Goal: Information Seeking & Learning: Find specific fact

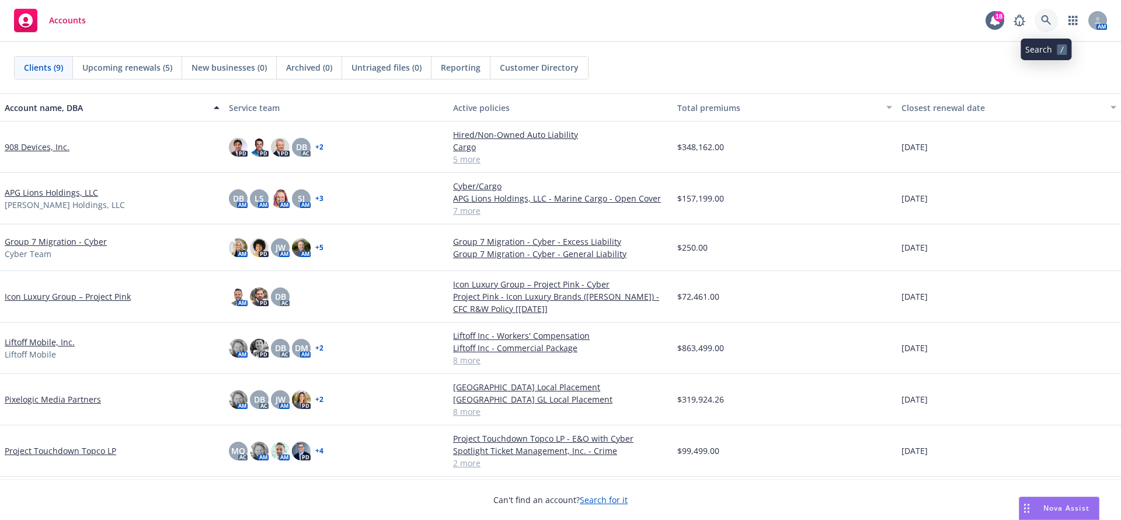
click at [1047, 27] on link at bounding box center [1046, 20] width 23 height 23
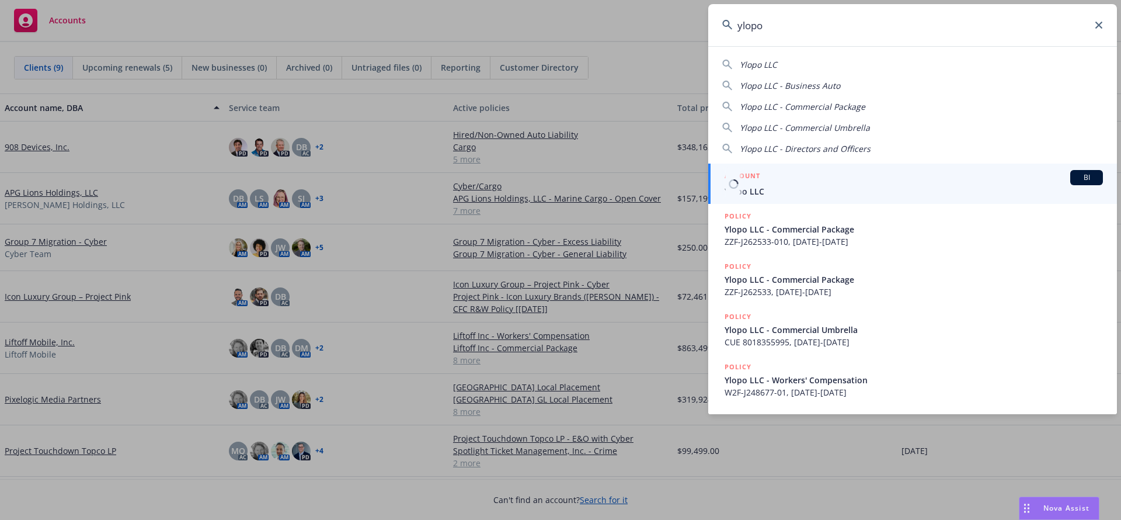
type input "ylopo"
drag, startPoint x: 844, startPoint y: 188, endPoint x: 873, endPoint y: 189, distance: 29.2
click at [873, 189] on span "Ylopo LLC" at bounding box center [914, 191] width 378 height 12
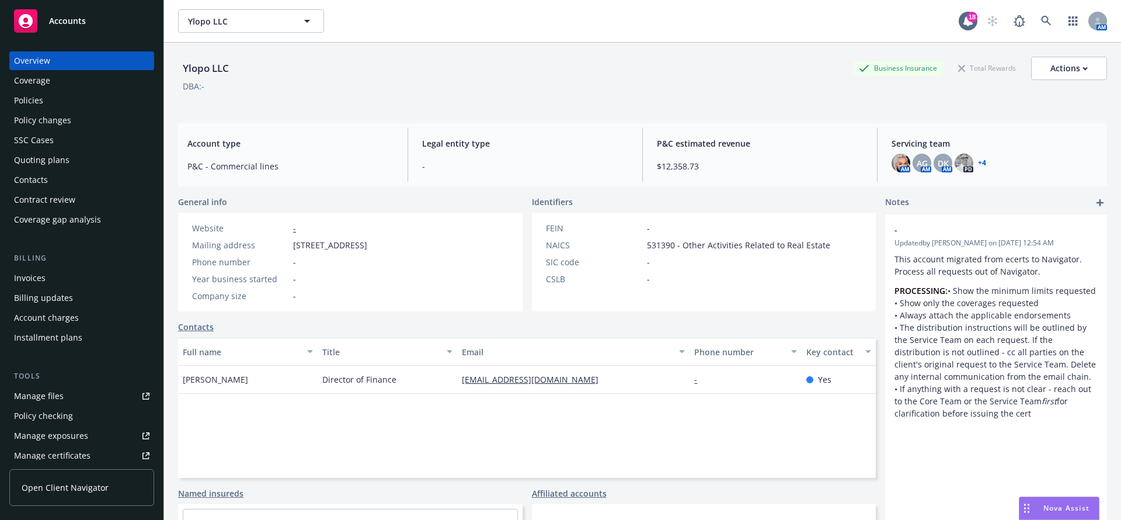
click at [64, 96] on div "Policies" at bounding box center [81, 100] width 135 height 19
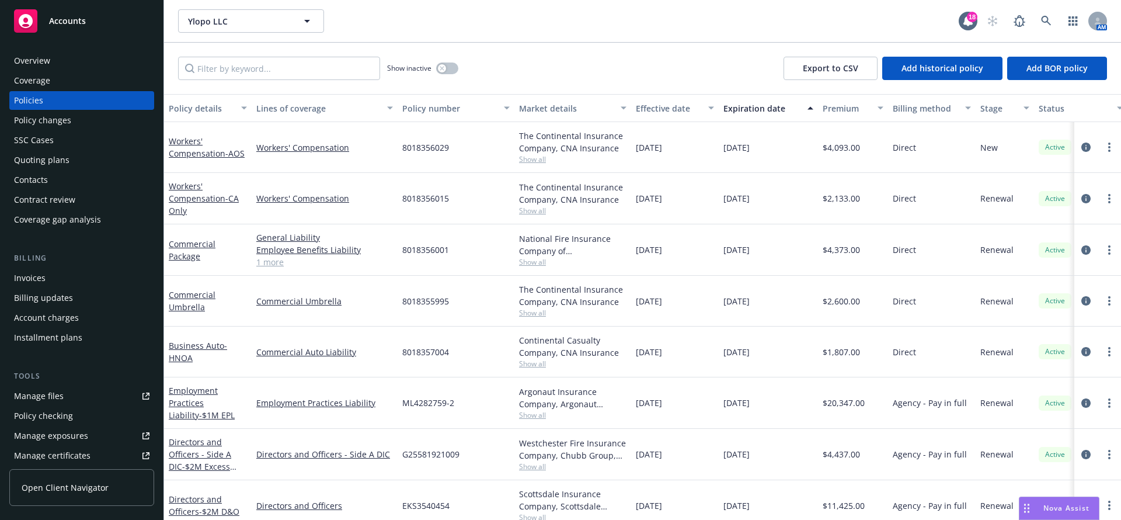
click at [1028, 504] on rect "Drag to move" at bounding box center [1029, 505] width 2 height 2
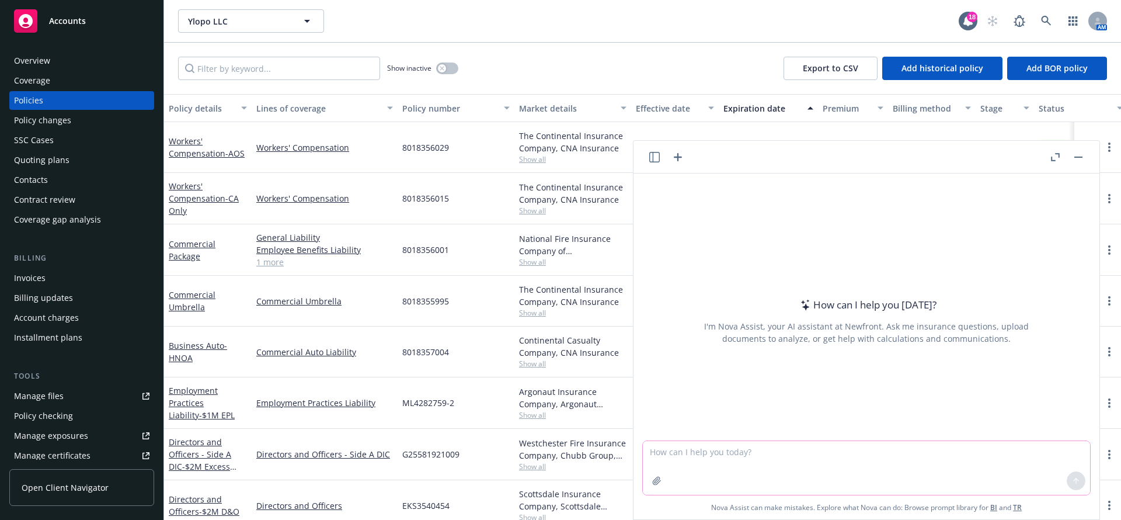
click at [771, 455] on textarea at bounding box center [866, 468] width 447 height 54
type textarea "what is [PERSON_NAME]'s 4 digit sic code"
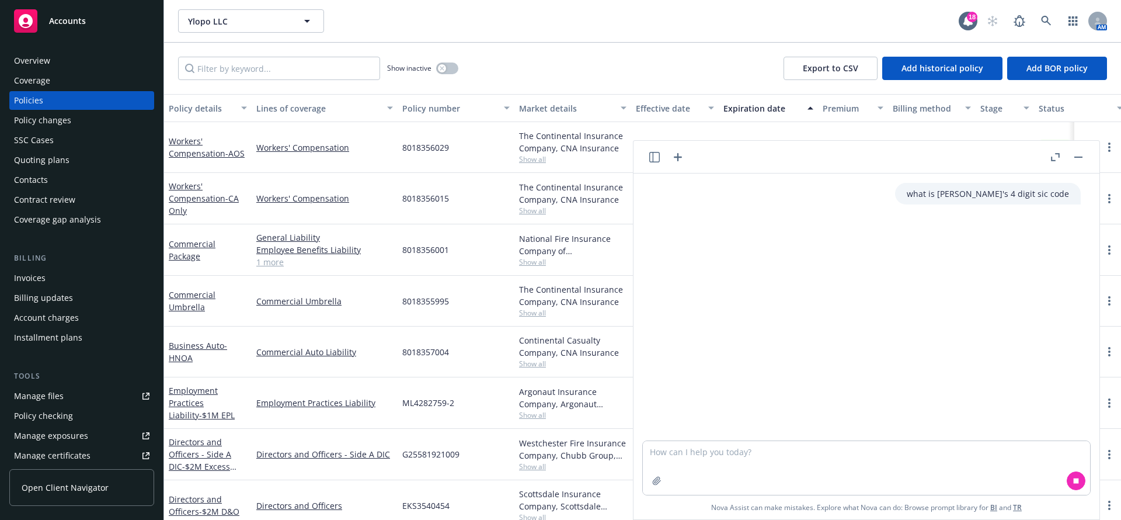
click at [53, 57] on div "Overview" at bounding box center [81, 60] width 135 height 19
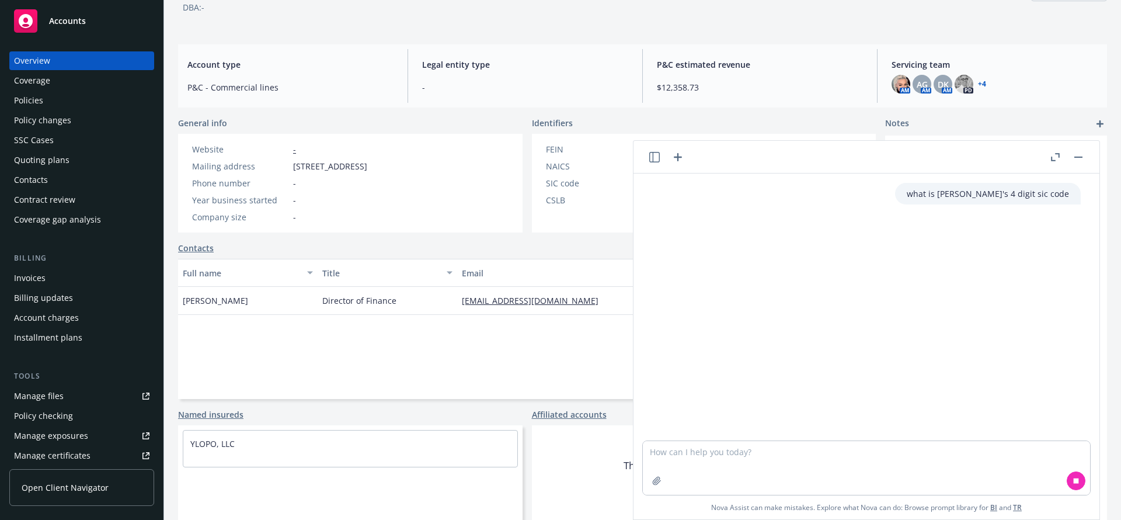
scroll to position [91, 0]
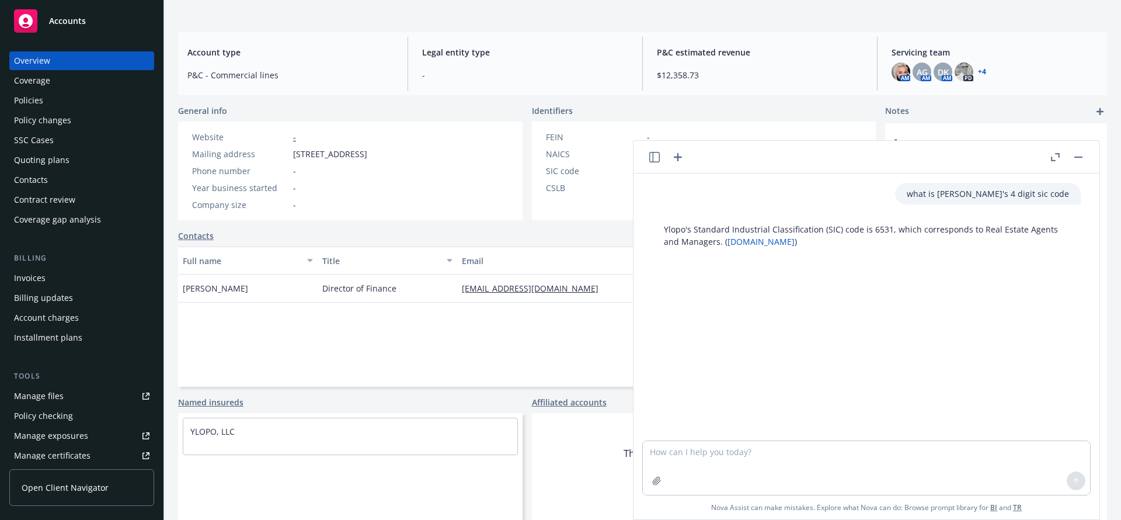
click at [1076, 157] on rect "button" at bounding box center [1079, 157] width 8 height 1
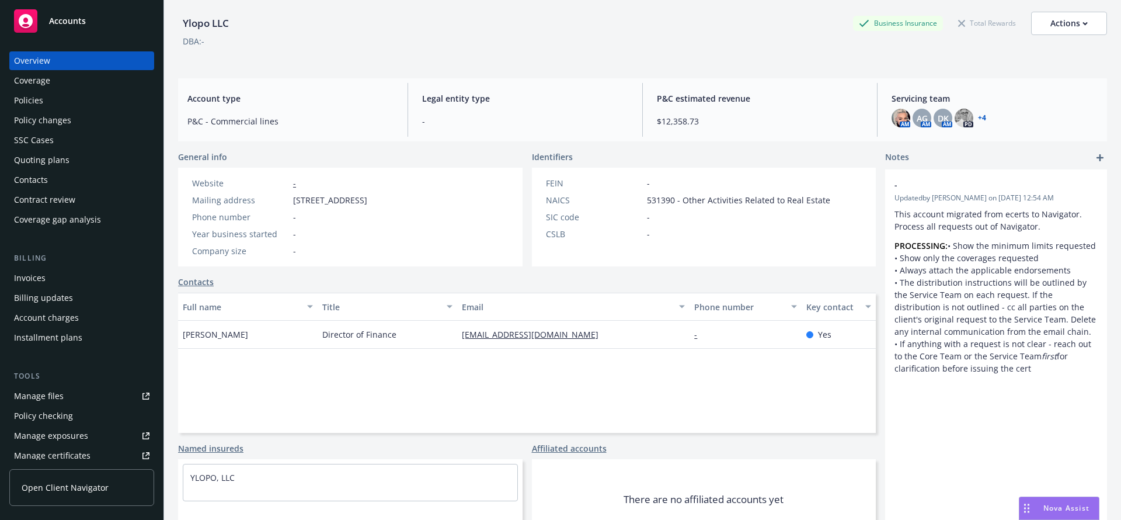
scroll to position [0, 0]
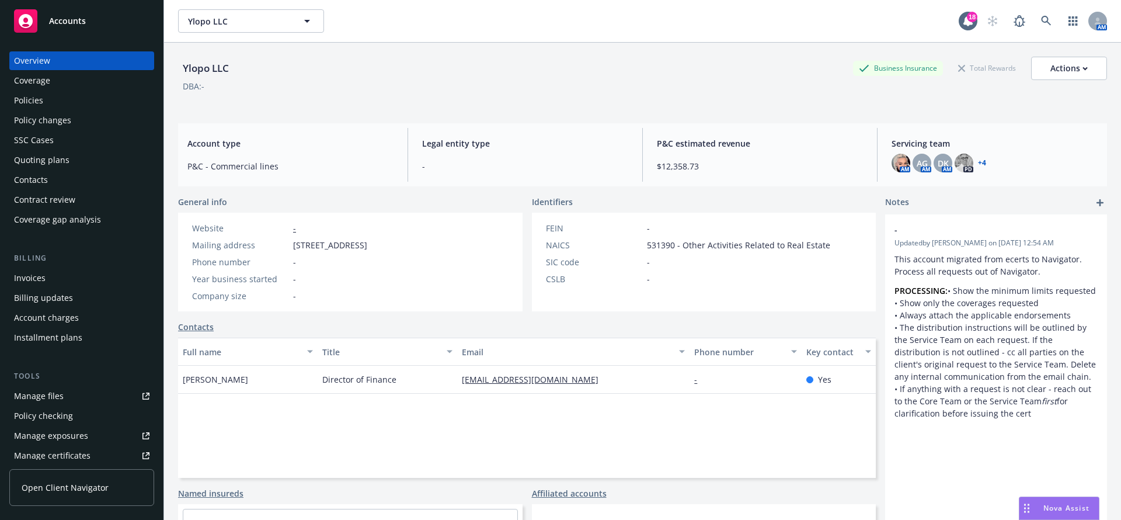
click at [89, 102] on div "Policies" at bounding box center [81, 100] width 135 height 19
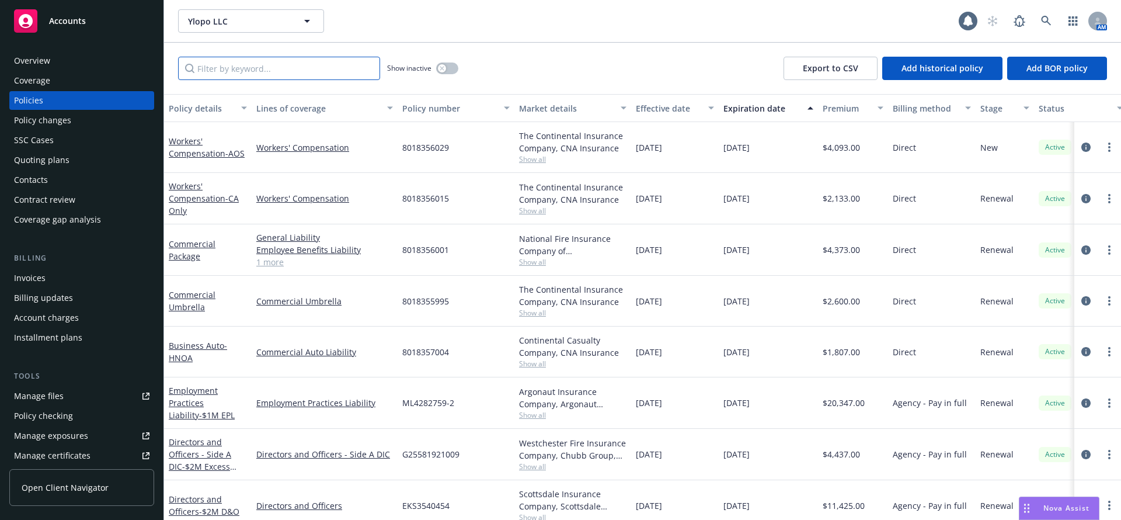
click at [258, 60] on input "Filter by keyword..." at bounding box center [279, 68] width 202 height 23
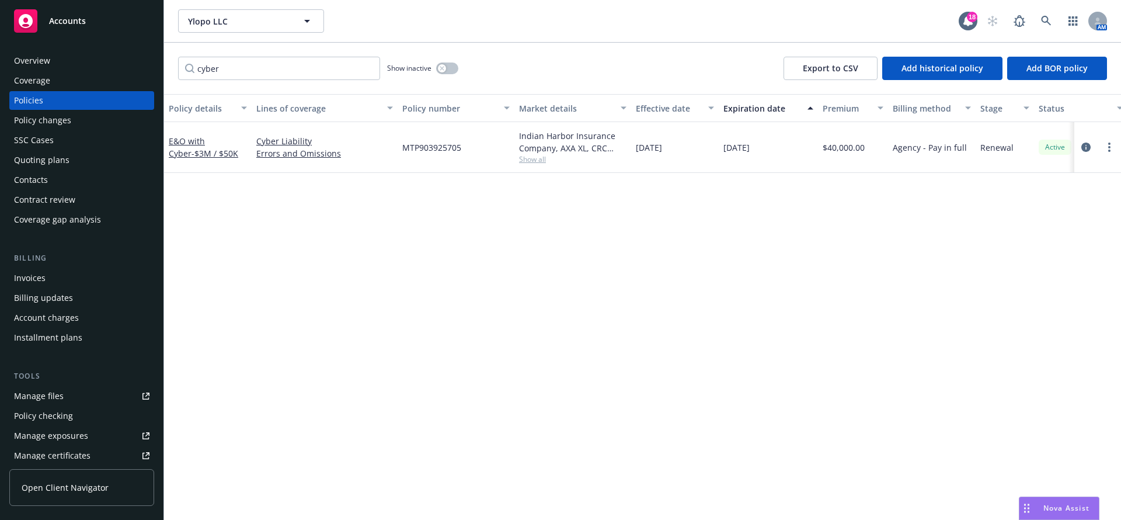
click at [357, 237] on div "Policy details Lines of coverage Policy number Market details Effective date Ex…" at bounding box center [642, 307] width 957 height 426
click at [242, 73] on input "cyber" at bounding box center [279, 68] width 202 height 23
type input "excess"
